Goal: Information Seeking & Learning: Learn about a topic

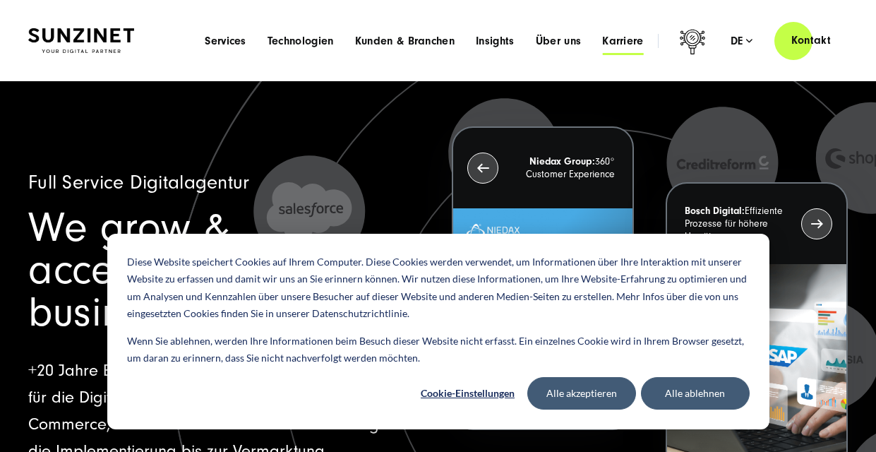
click at [624, 37] on span "Karriere" at bounding box center [623, 41] width 42 height 14
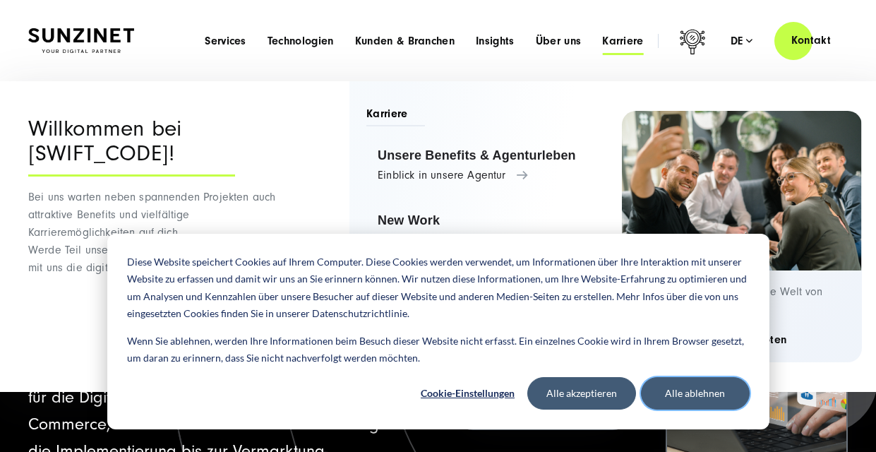
click at [687, 392] on button "Alle ablehnen" at bounding box center [695, 393] width 109 height 32
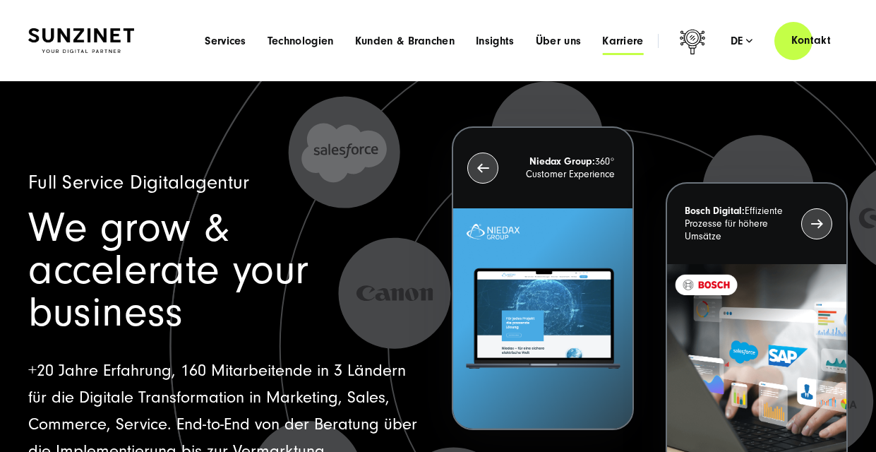
click at [628, 37] on span "Karriere" at bounding box center [623, 41] width 42 height 14
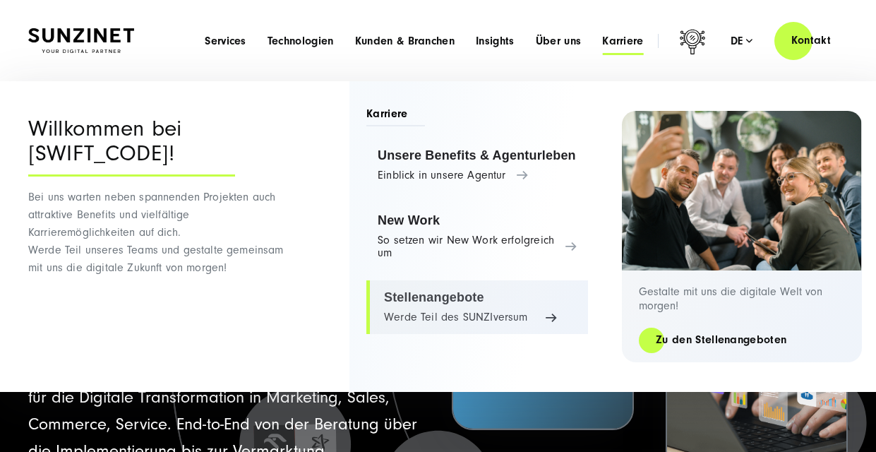
click at [431, 298] on link "Stellenangebote Werde Teil des SUNZIversum" at bounding box center [477, 307] width 222 height 54
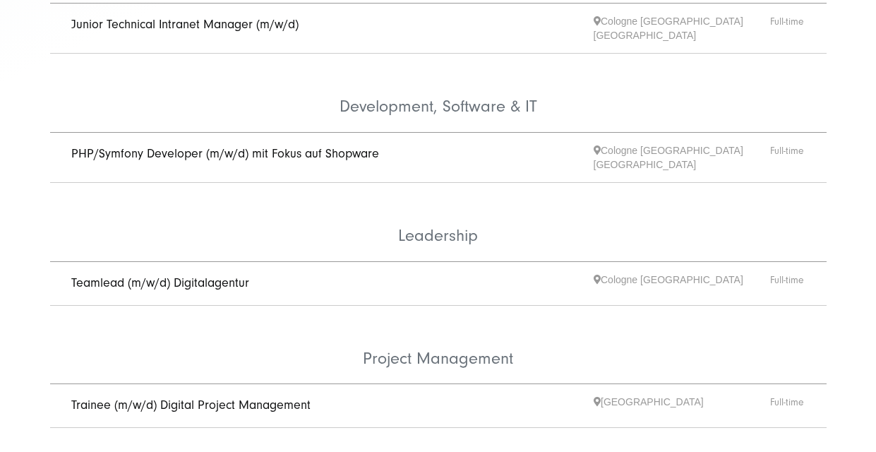
scroll to position [735, 0]
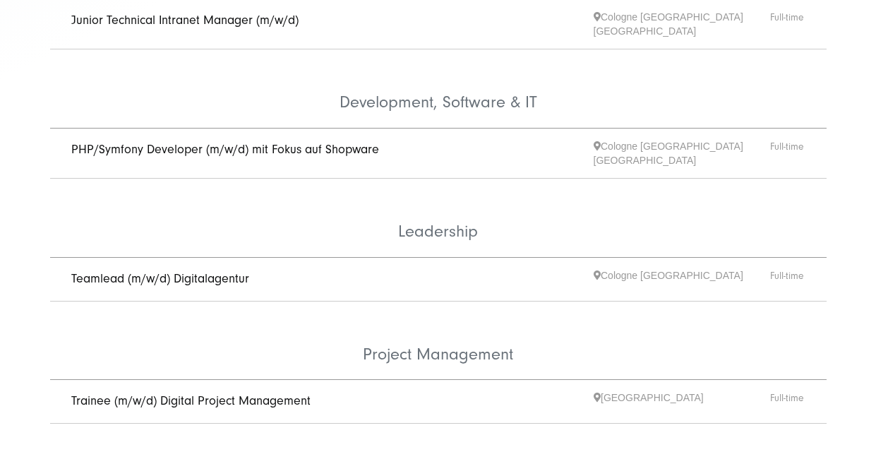
click at [203, 271] on link "Teamlead (m/w/d) Digitalagentur" at bounding box center [160, 278] width 178 height 15
